Goal: Find specific page/section: Find specific page/section

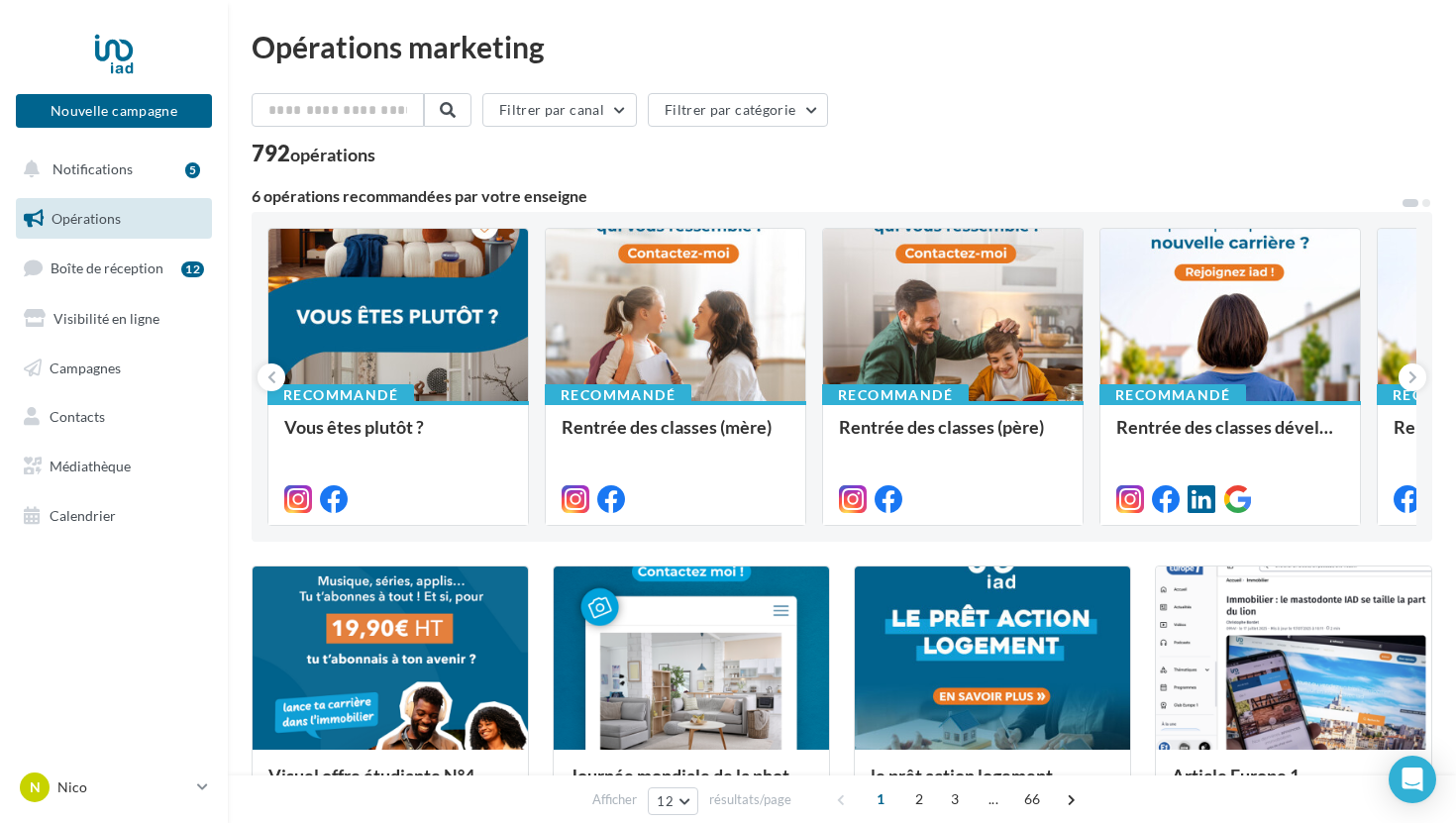
click at [98, 345] on ul "Opérations Boîte de réception 12 Visibilité en ligne Campagnes Contacts Médiath…" at bounding box center [114, 367] width 211 height 354
click at [98, 373] on span "Campagnes" at bounding box center [85, 366] width 71 height 17
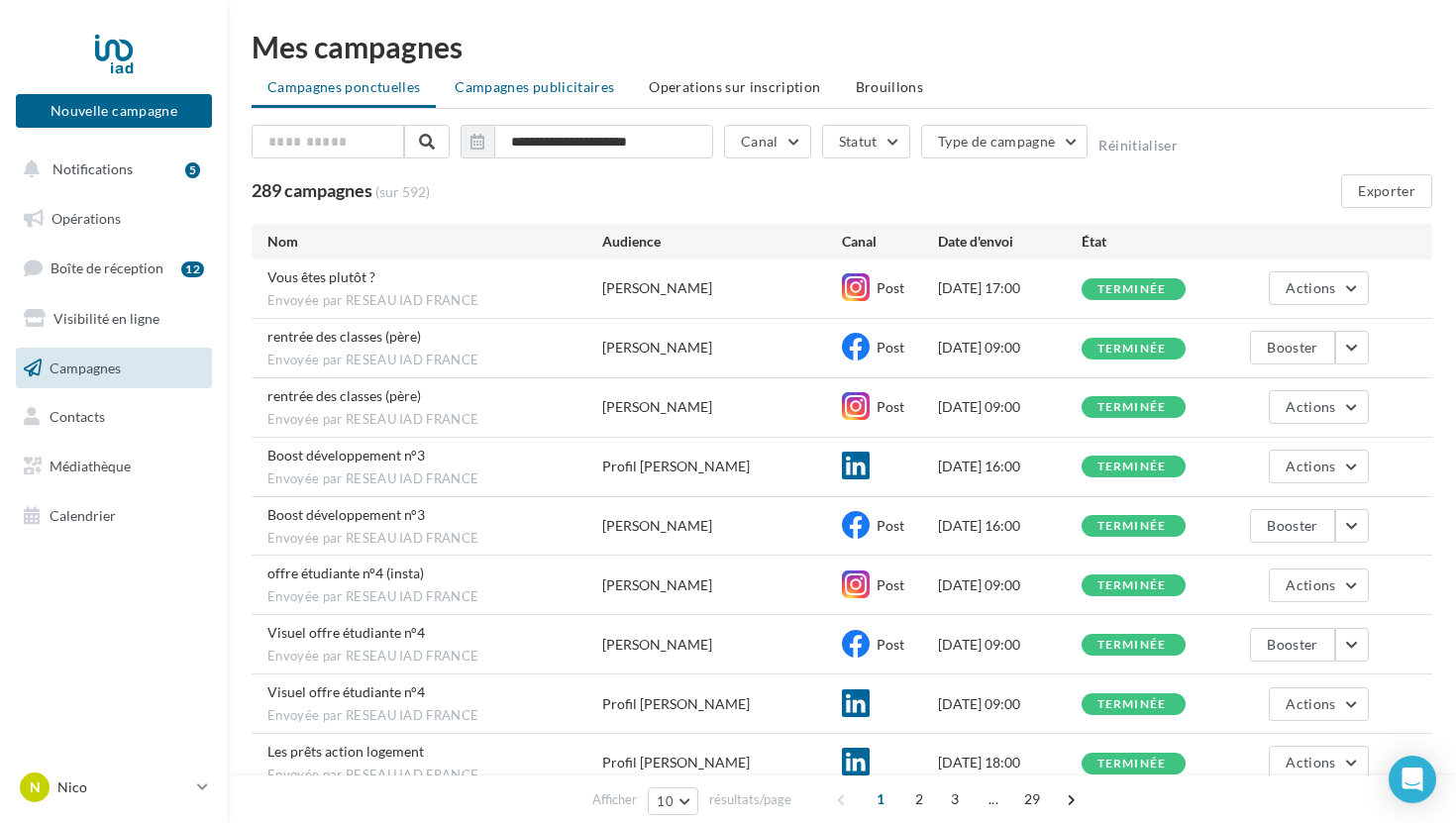
click at [529, 89] on span "Campagnes publicitaires" at bounding box center [535, 86] width 160 height 17
